Goal: Task Accomplishment & Management: Manage account settings

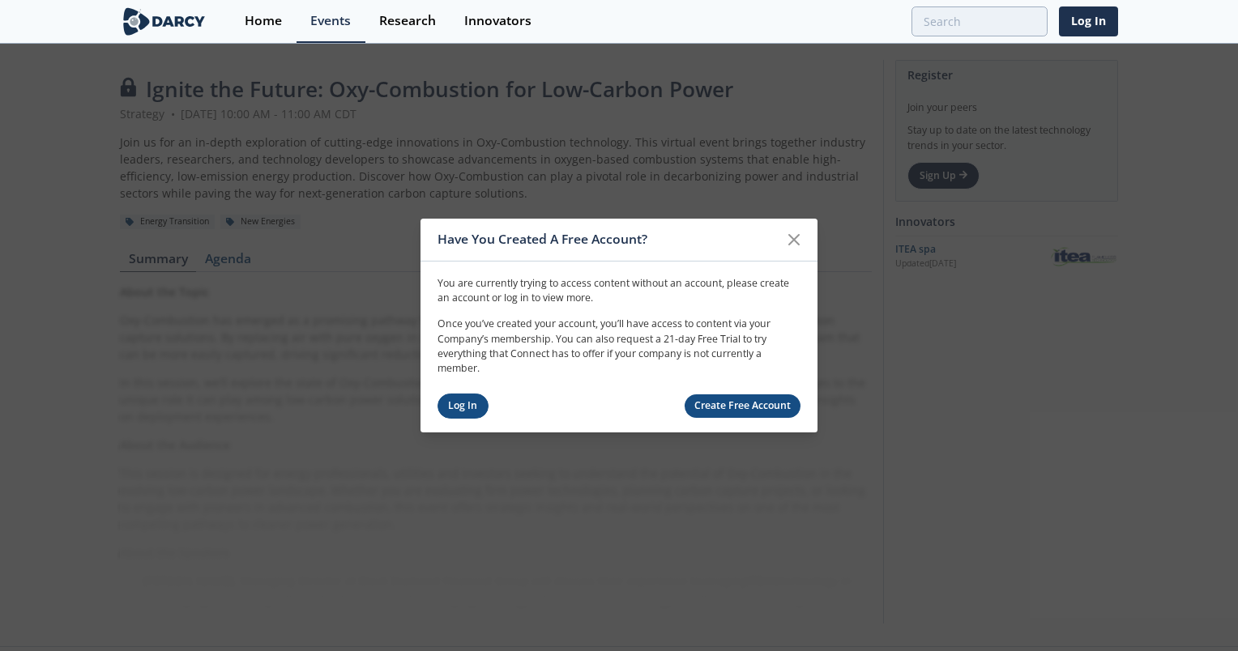
click at [463, 413] on link "Log In" at bounding box center [462, 406] width 51 height 25
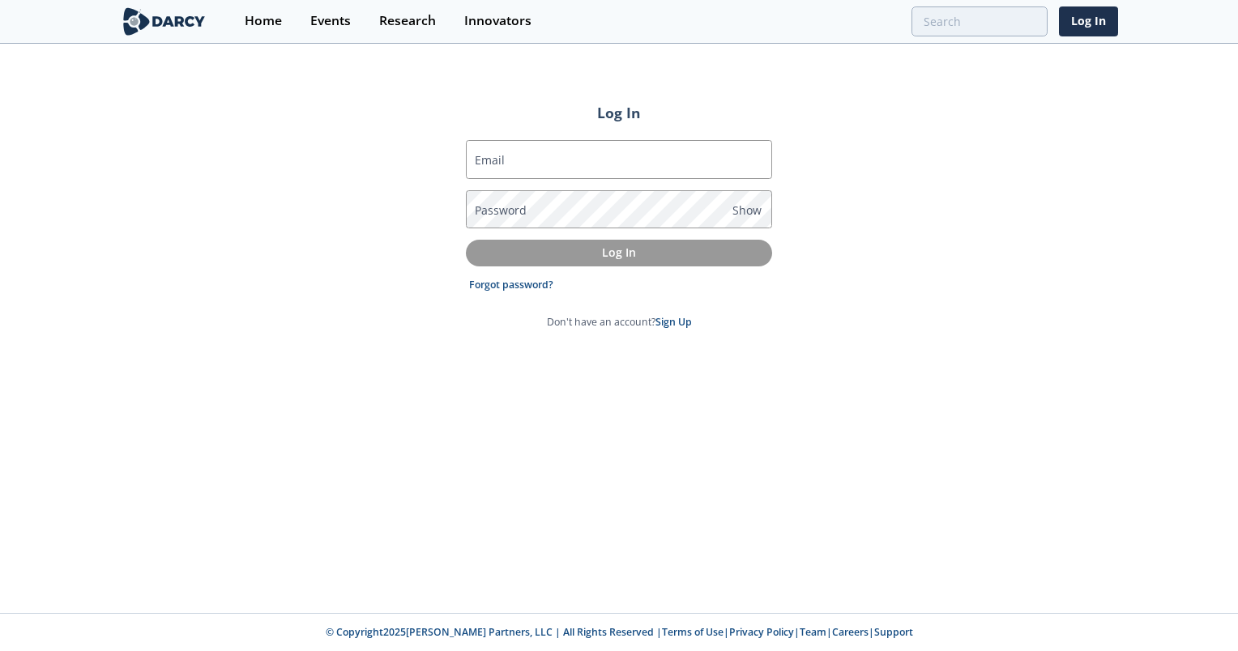
type input "[EMAIL_ADDRESS][DOMAIN_NAME]"
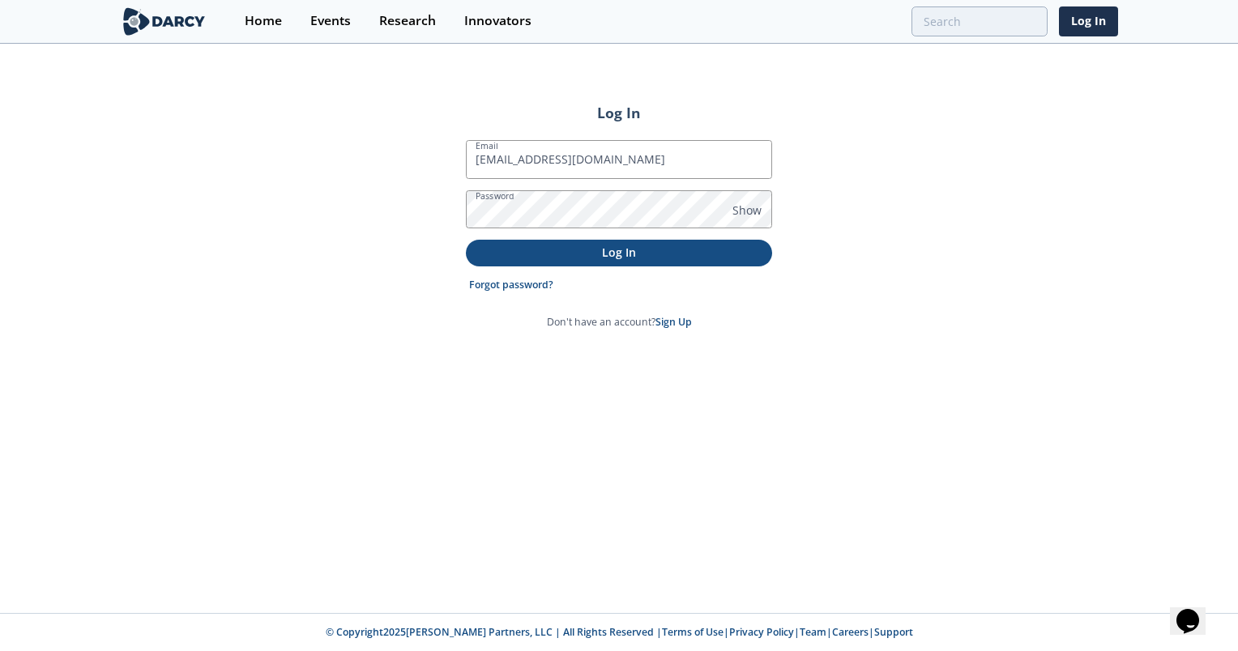
click at [567, 253] on p "Log In" at bounding box center [619, 252] width 284 height 17
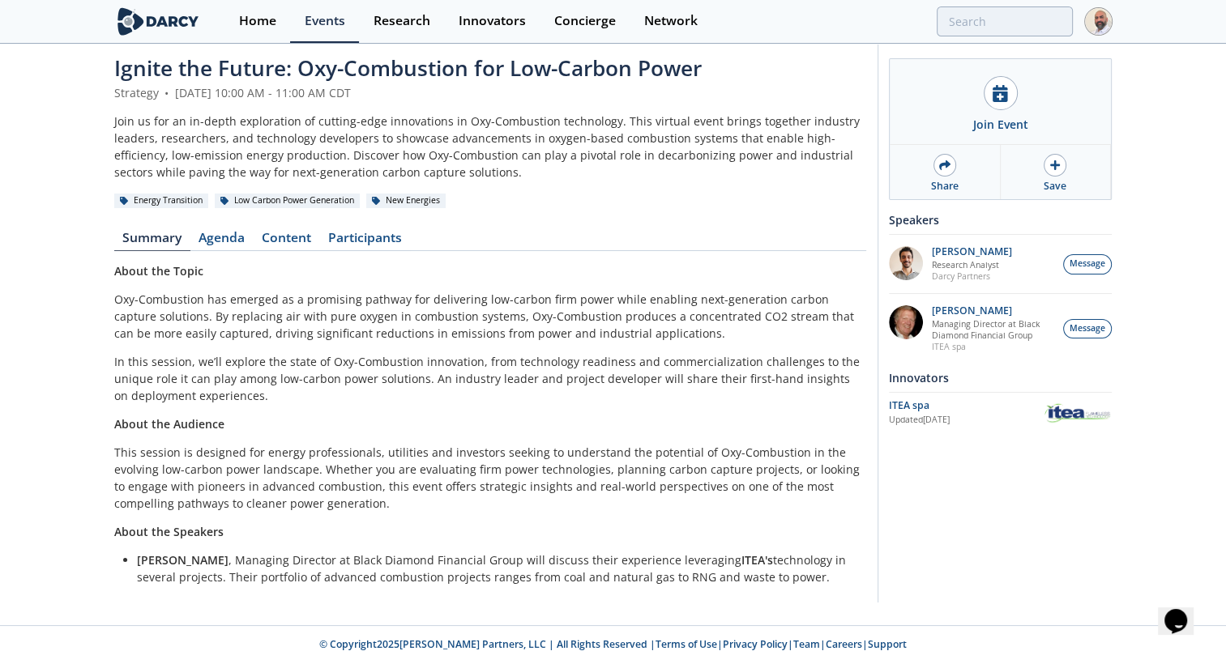
scroll to position [11, 0]
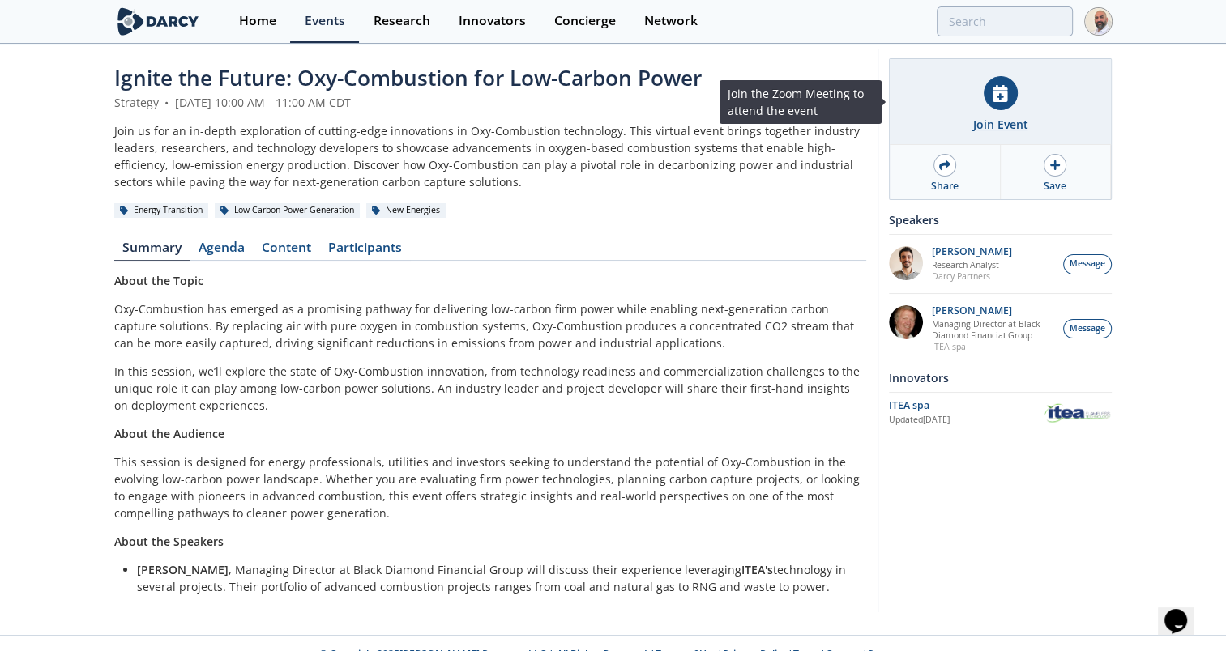
click at [1007, 97] on icon at bounding box center [999, 93] width 15 height 17
